Goal: Information Seeking & Learning: Learn about a topic

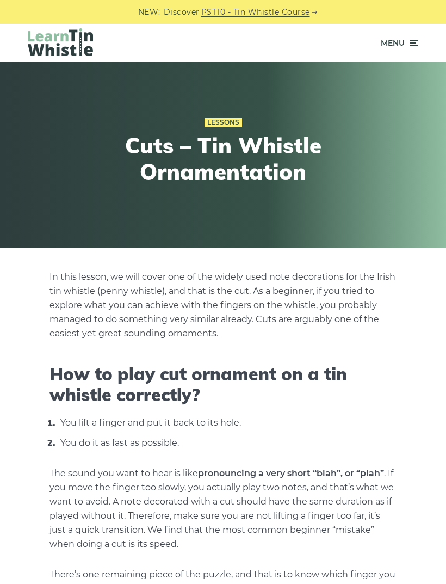
click at [386, 38] on span "Menu" at bounding box center [393, 42] width 24 height 27
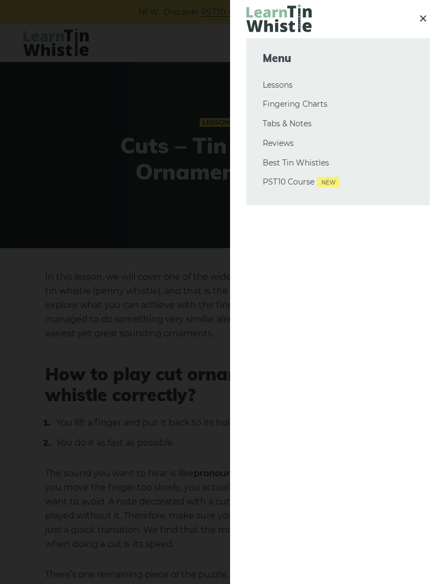
click at [289, 88] on link "Lessons" at bounding box center [338, 85] width 151 height 13
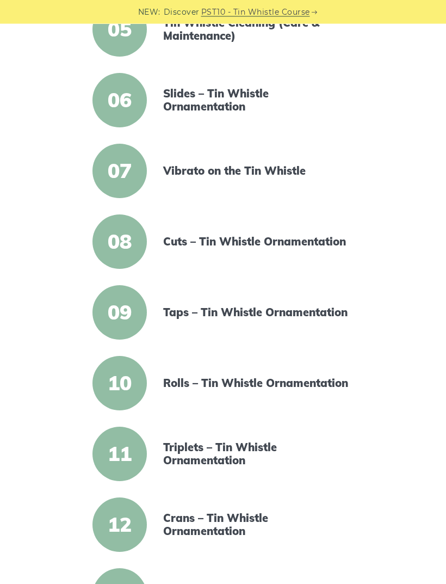
scroll to position [566, 0]
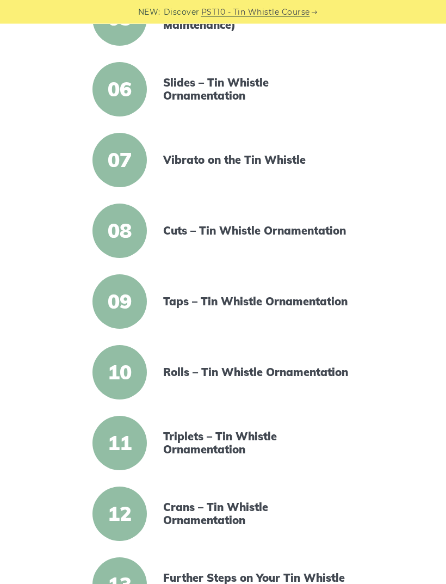
click at [309, 371] on link "Rolls – Tin Whistle Ornamentation" at bounding box center [256, 372] width 187 height 13
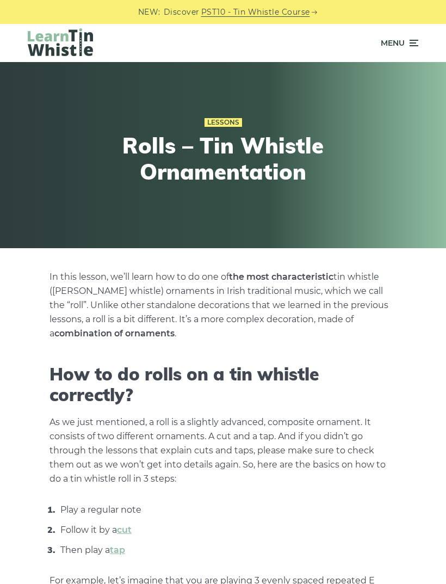
click at [412, 41] on icon at bounding box center [413, 42] width 11 height 13
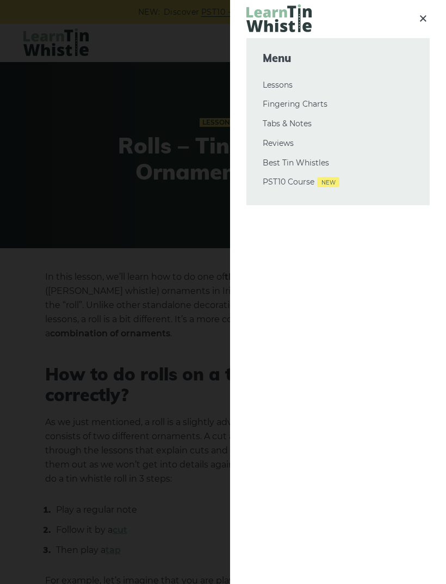
click at [308, 124] on link "Tabs & Notes" at bounding box center [338, 124] width 151 height 13
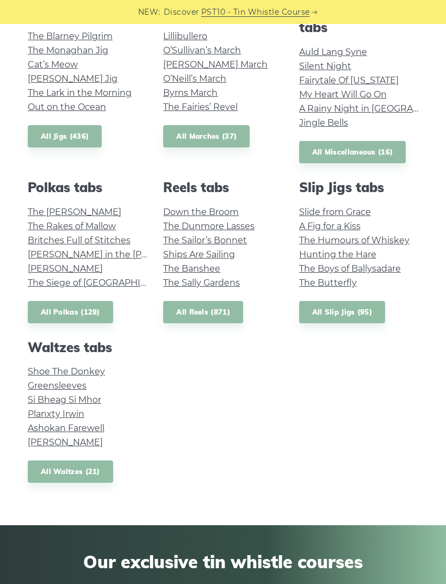
scroll to position [562, 0]
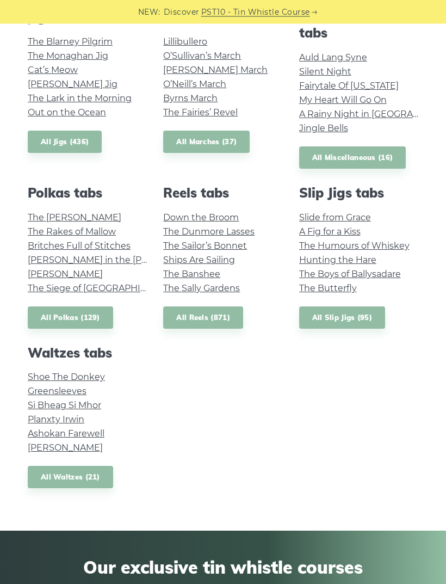
click at [100, 372] on link "Shoe The Donkey" at bounding box center [66, 377] width 77 height 10
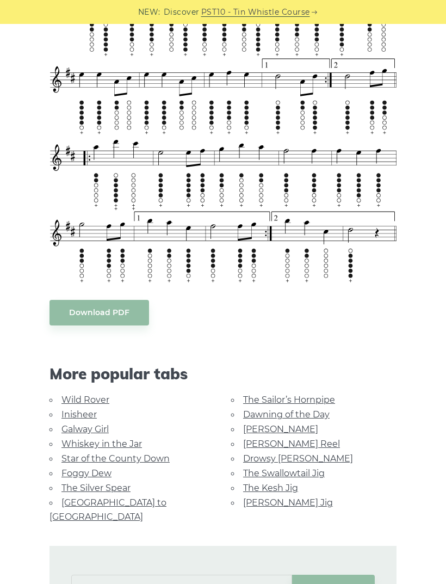
scroll to position [773, 0]
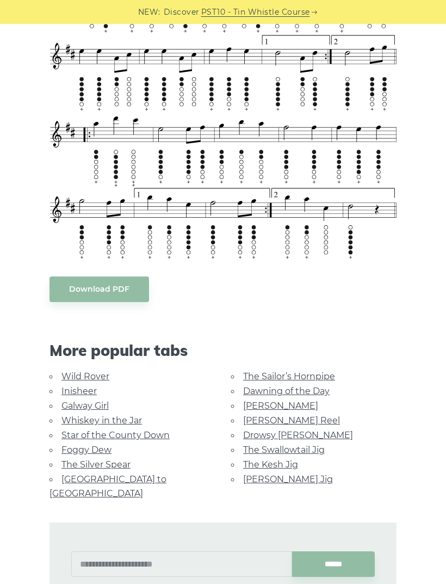
click at [297, 418] on link "[PERSON_NAME] Reel" at bounding box center [291, 420] width 97 height 10
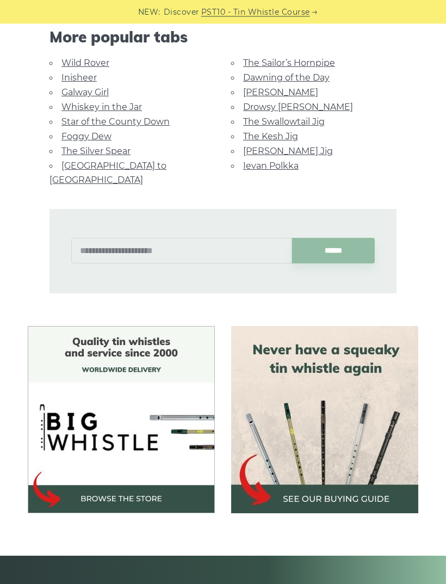
scroll to position [666, 0]
click at [391, 457] on img at bounding box center [324, 419] width 187 height 187
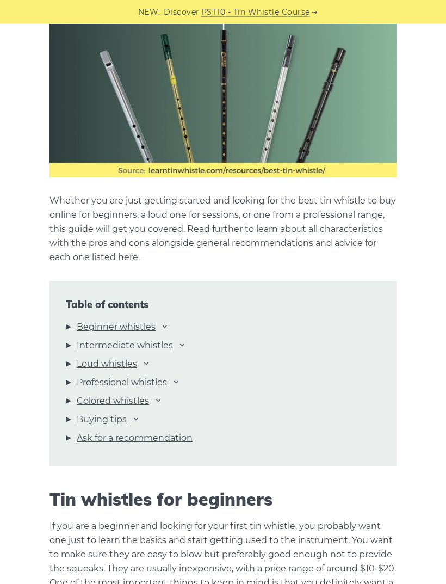
scroll to position [902, 0]
click at [63, 339] on div "Table of contents Beginner whistles [PERSON_NAME] Mellow D Feadog Brass Feadog …" at bounding box center [223, 373] width 347 height 185
click at [171, 339] on link "Intermediate whistles" at bounding box center [125, 346] width 96 height 14
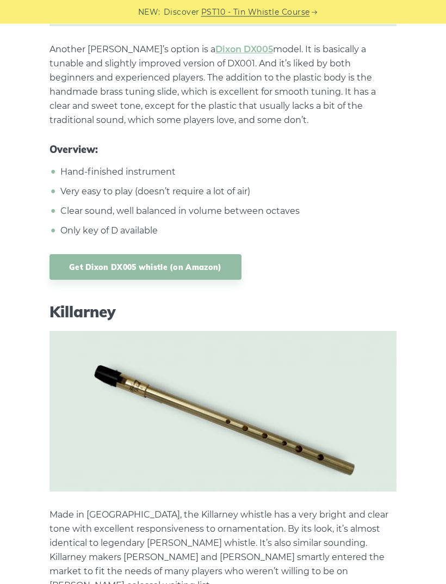
scroll to position [5932, 0]
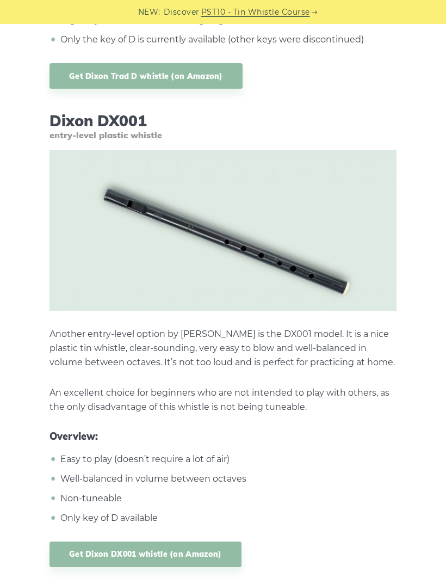
scroll to position [4784, 0]
